Goal: Task Accomplishment & Management: Manage account settings

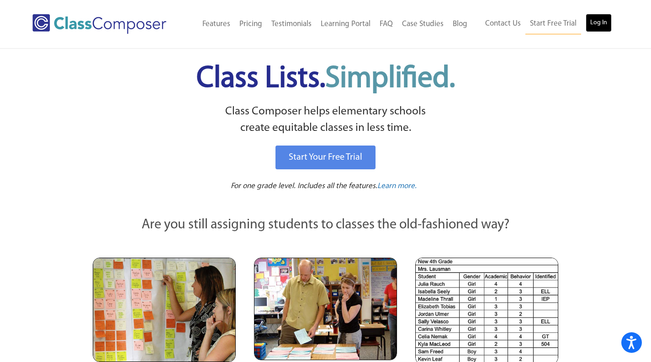
click at [597, 22] on link "Log In" at bounding box center [599, 23] width 26 height 18
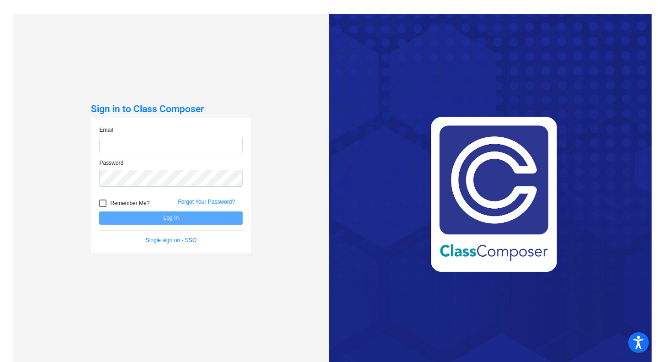
type input "[EMAIL_ADDRESS][DOMAIN_NAME]"
click at [105, 199] on div at bounding box center [102, 202] width 7 height 7
click at [103, 207] on input "Remember Me?" at bounding box center [102, 207] width 0 height 0
checkbox input "true"
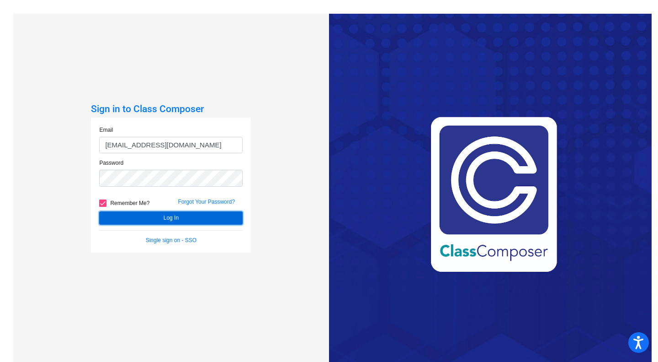
click at [188, 213] on button "Log In" at bounding box center [171, 217] width 144 height 13
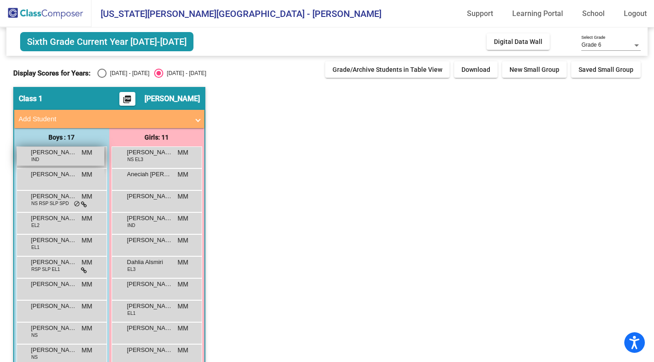
click at [70, 155] on span "Aaron Torres Bocanegra" at bounding box center [54, 152] width 46 height 9
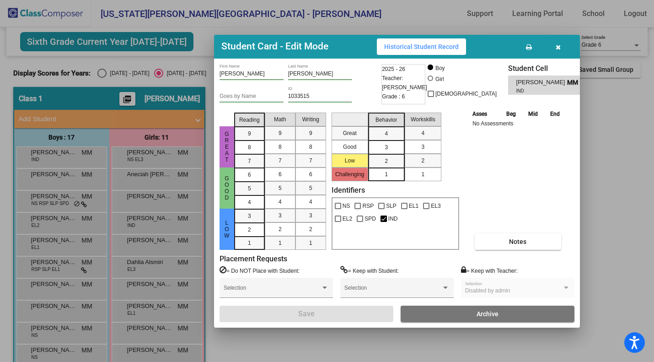
click at [559, 45] on icon "button" at bounding box center [557, 47] width 5 height 6
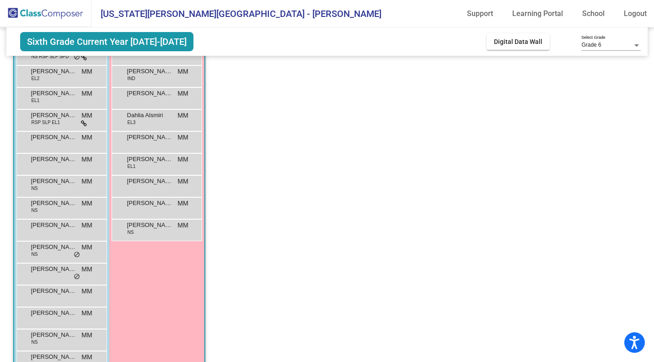
scroll to position [172, 0]
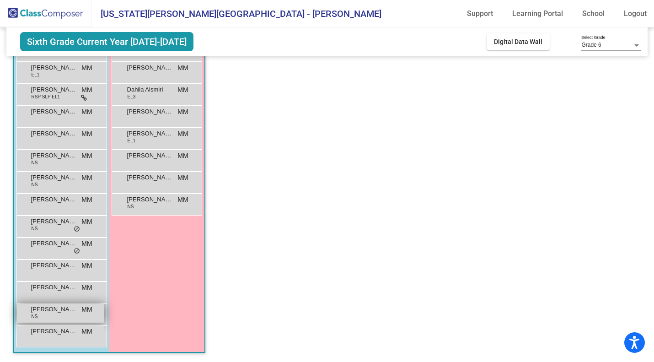
click at [58, 309] on span "Samuel Sanchez" at bounding box center [54, 308] width 46 height 9
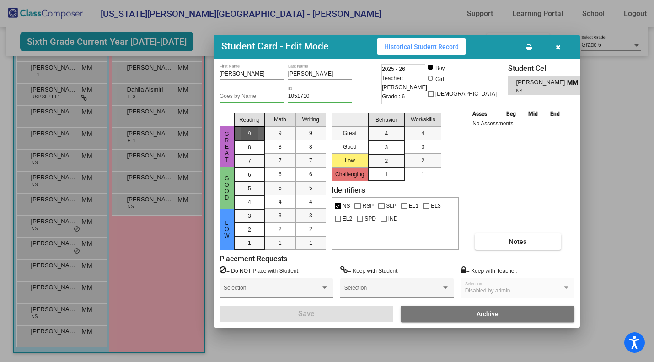
click at [244, 133] on div "9" at bounding box center [249, 134] width 18 height 14
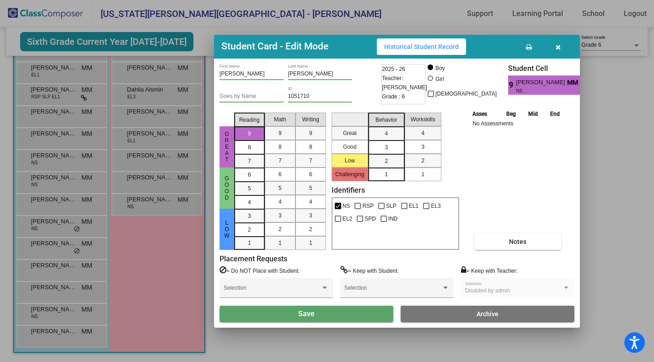
click at [244, 133] on div "9" at bounding box center [249, 134] width 18 height 14
click at [248, 138] on span "8" at bounding box center [249, 133] width 3 height 8
click at [254, 140] on div "7" at bounding box center [249, 134] width 18 height 14
click at [254, 131] on div "9" at bounding box center [249, 134] width 18 height 14
click at [254, 121] on span "Reading" at bounding box center [249, 120] width 21 height 8
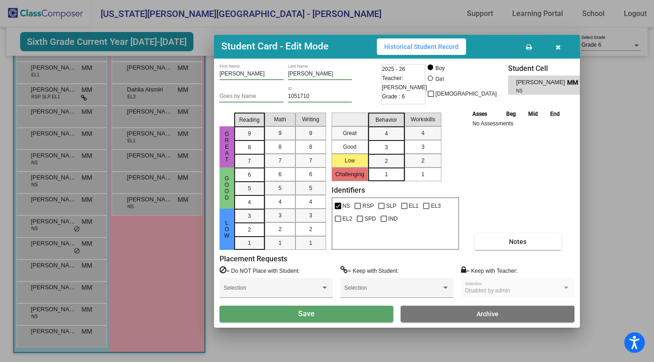
click at [142, 205] on div at bounding box center [327, 181] width 654 height 362
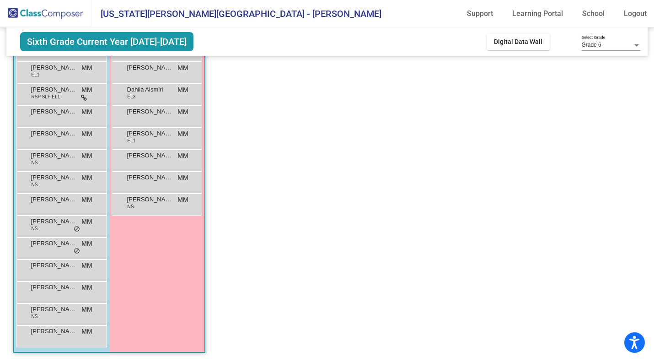
click at [142, 205] on div "Peyton Gois NS MM lock do_not_disturb_alt" at bounding box center [156, 203] width 87 height 19
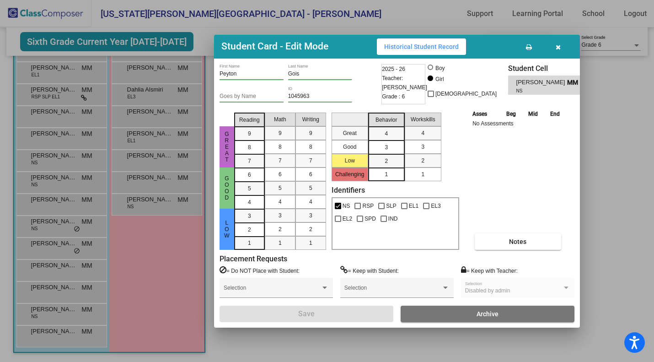
click at [147, 171] on div at bounding box center [327, 181] width 654 height 362
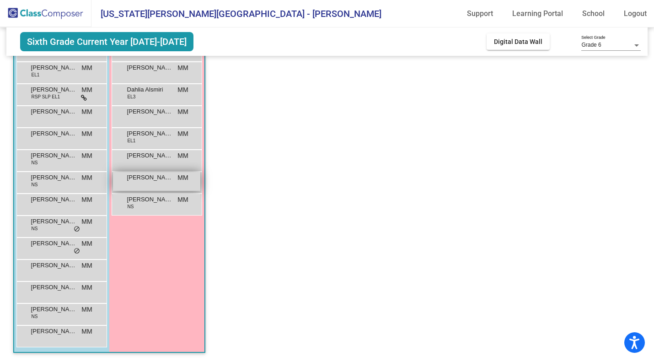
click at [147, 176] on span "Maya Rosario" at bounding box center [150, 177] width 46 height 9
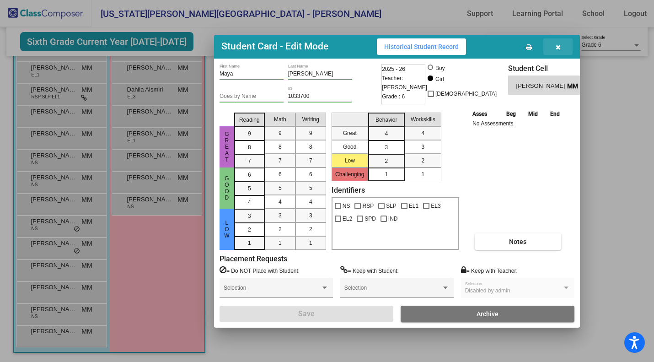
drag, startPoint x: 556, startPoint y: 45, endPoint x: 545, endPoint y: 63, distance: 20.9
click at [557, 45] on icon "button" at bounding box center [557, 47] width 5 height 6
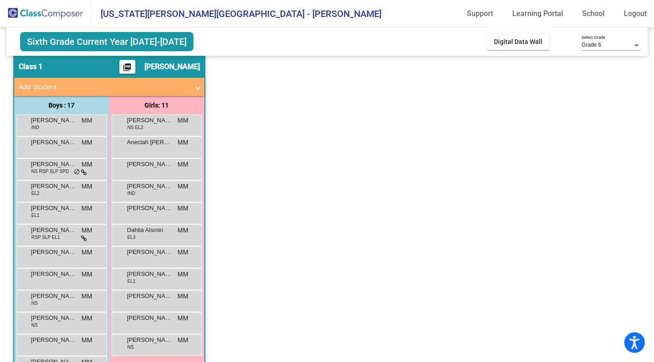
scroll to position [0, 0]
